Goal: Task Accomplishment & Management: Use online tool/utility

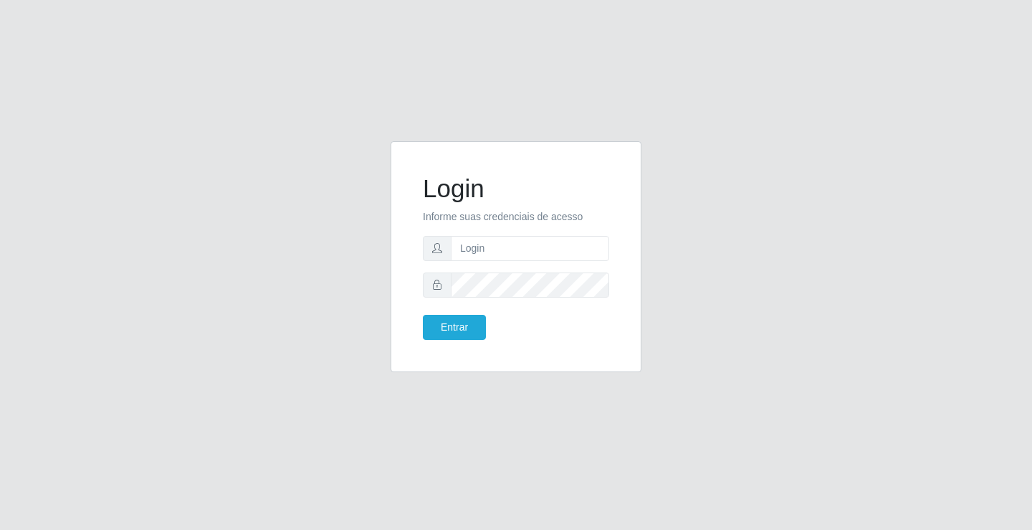
click at [525, 257] on input "text" at bounding box center [530, 248] width 158 height 25
type input "zivaneide@ideal"
click at [423, 315] on button "Entrar" at bounding box center [454, 327] width 63 height 25
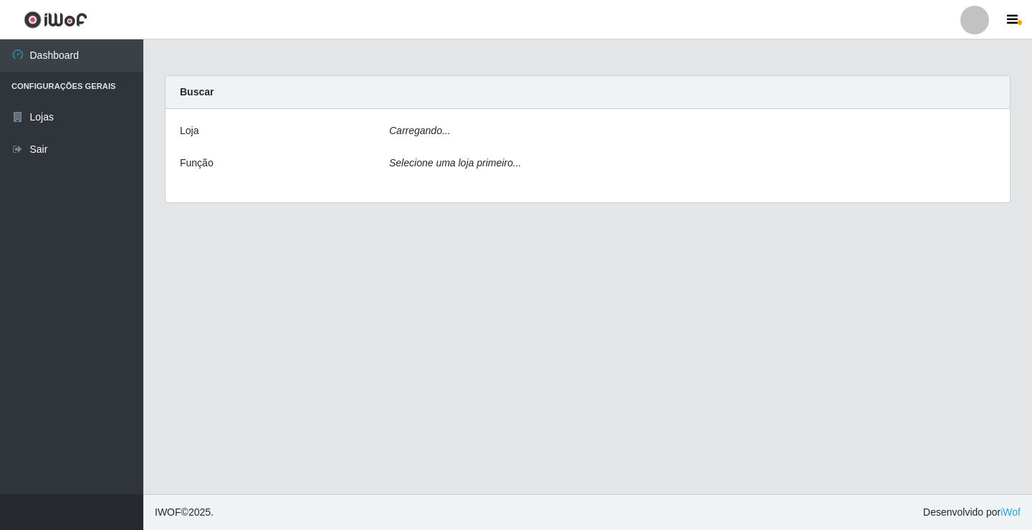
click at [457, 325] on main "Carregando... Buscar [PERSON_NAME]... Função Selecione uma loja primeiro..." at bounding box center [587, 266] width 889 height 454
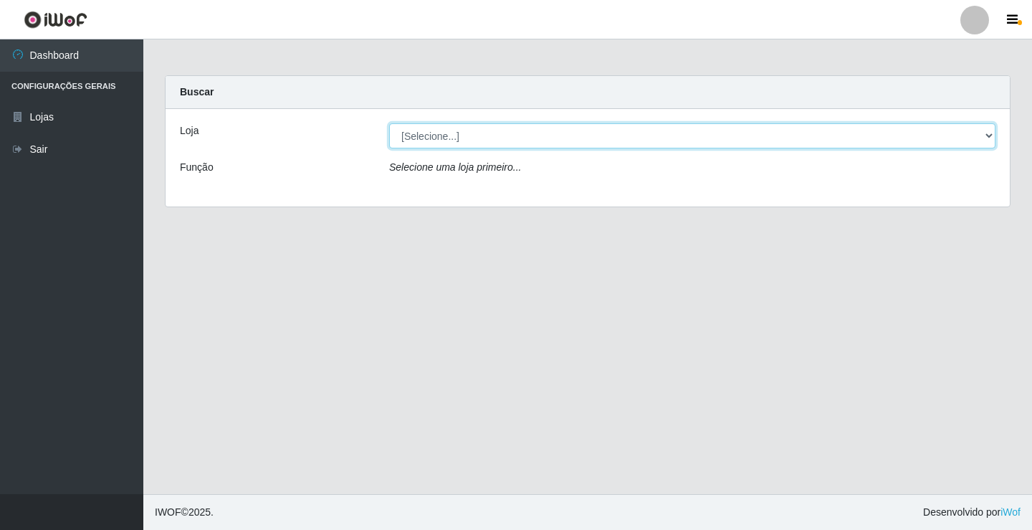
click at [993, 136] on select "[Selecione...] Ideal - Conceição" at bounding box center [692, 135] width 606 height 25
select select "231"
click at [389, 123] on select "[Selecione...] Ideal - Conceição" at bounding box center [692, 135] width 606 height 25
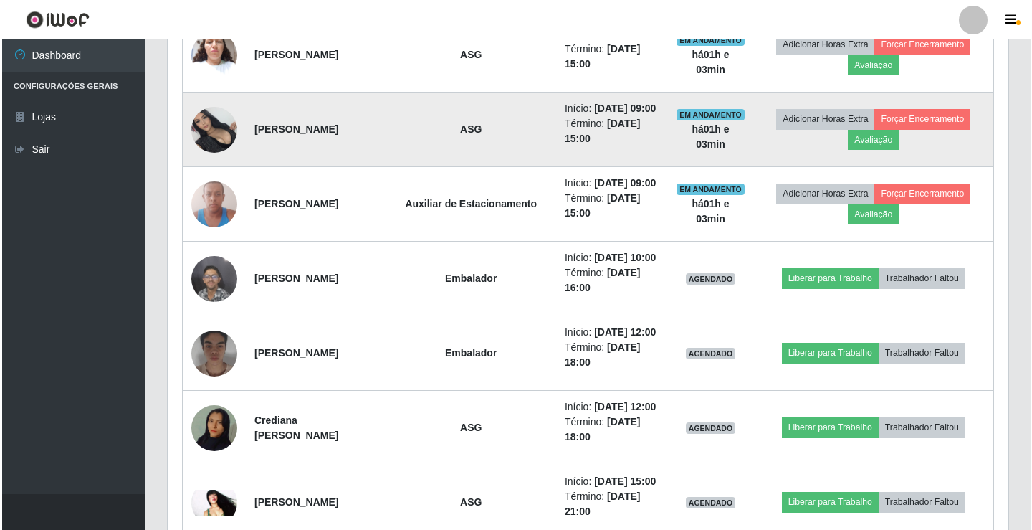
scroll to position [788, 0]
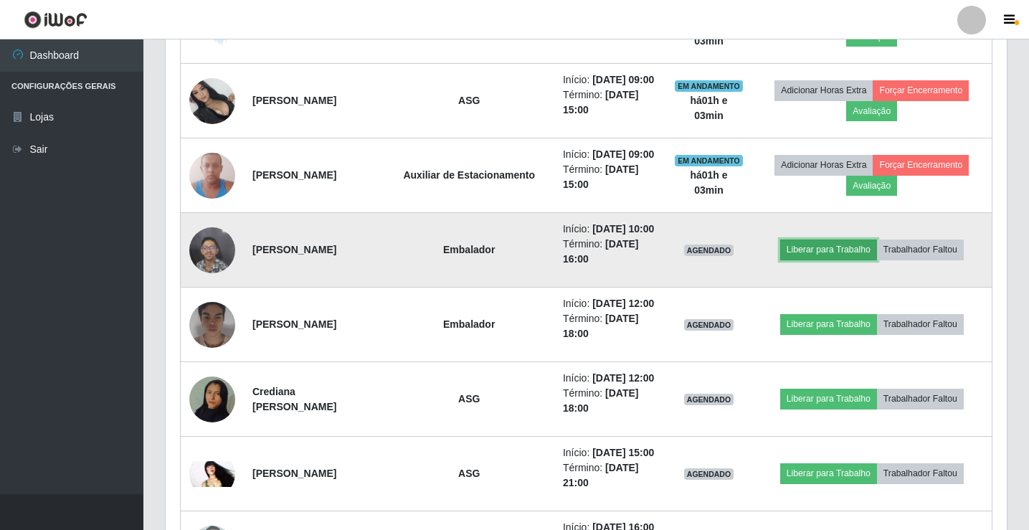
click at [857, 259] on button "Liberar para Trabalho" at bounding box center [828, 249] width 97 height 20
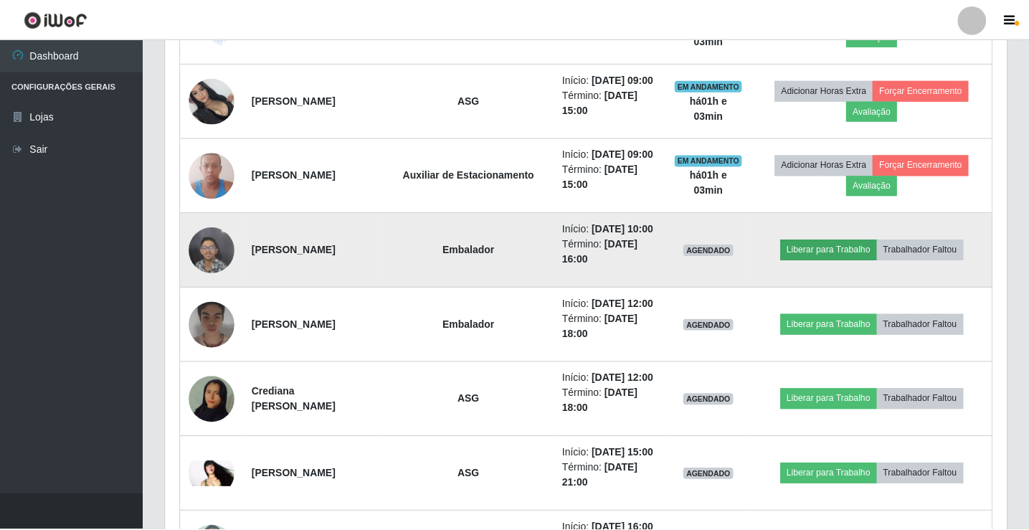
scroll to position [297, 834]
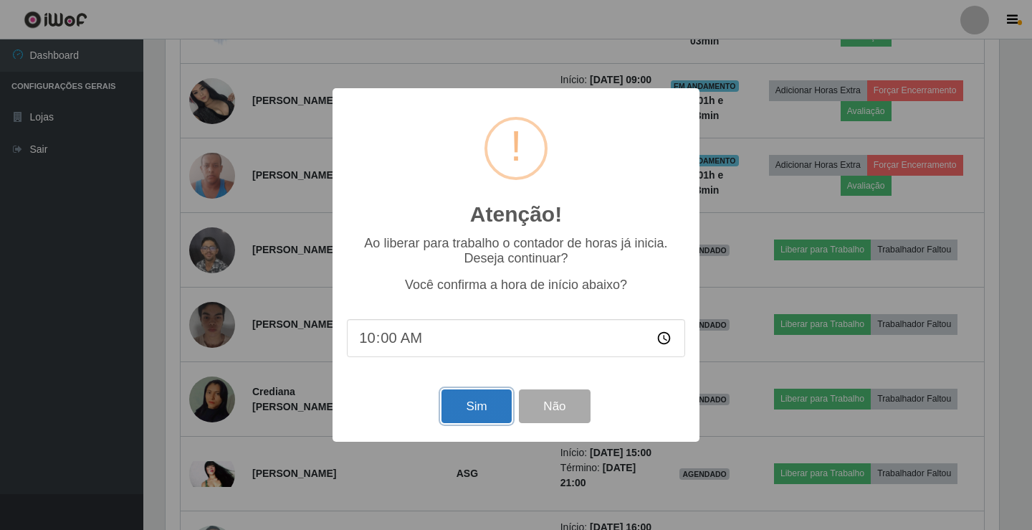
click at [485, 407] on button "Sim" at bounding box center [477, 406] width 70 height 34
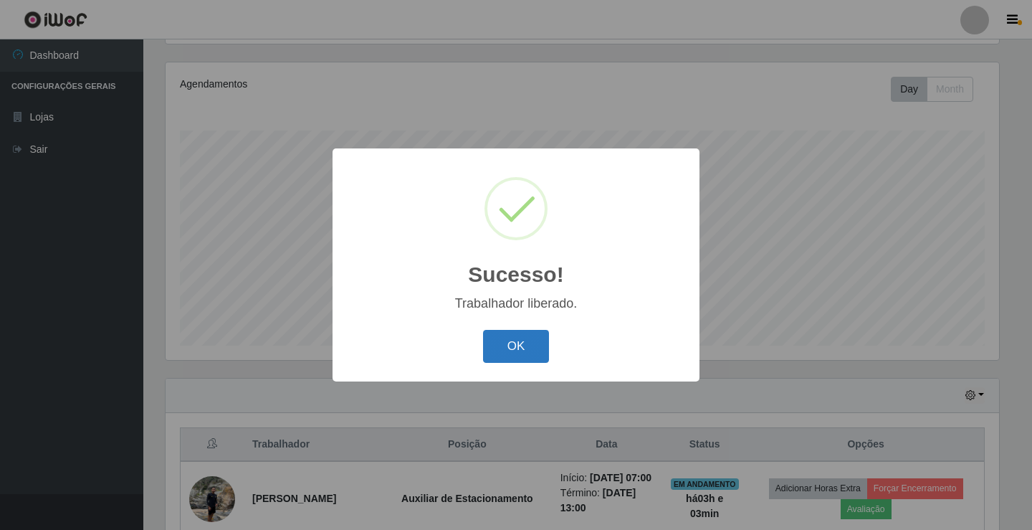
click at [517, 353] on button "OK" at bounding box center [516, 347] width 67 height 34
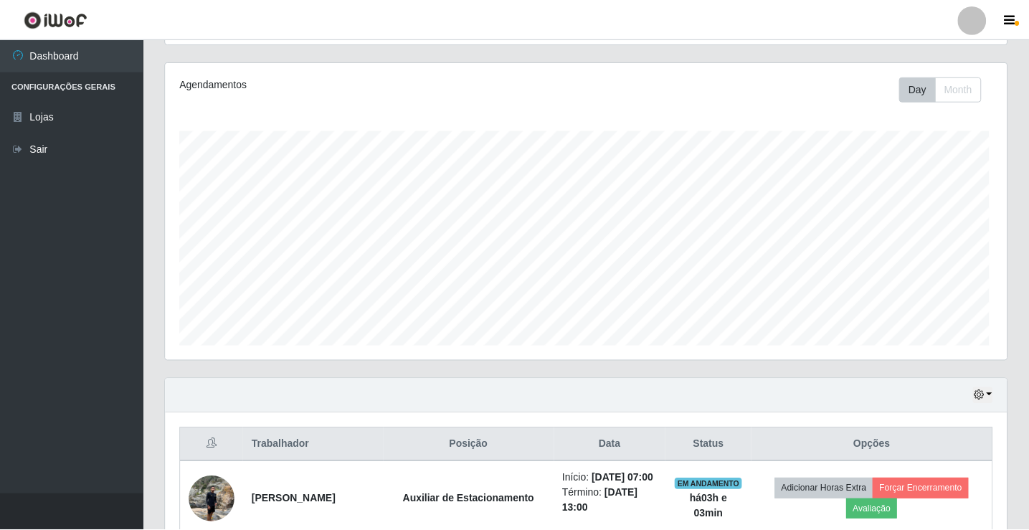
scroll to position [297, 841]
